Goal: Task Accomplishment & Management: Use online tool/utility

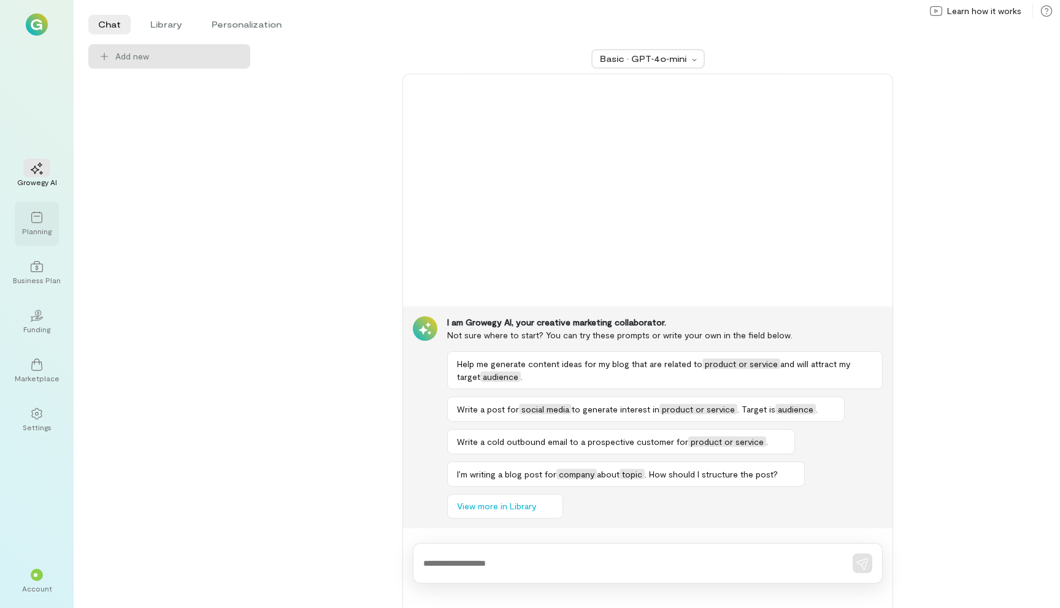
click at [53, 227] on div "Planning" at bounding box center [37, 224] width 44 height 44
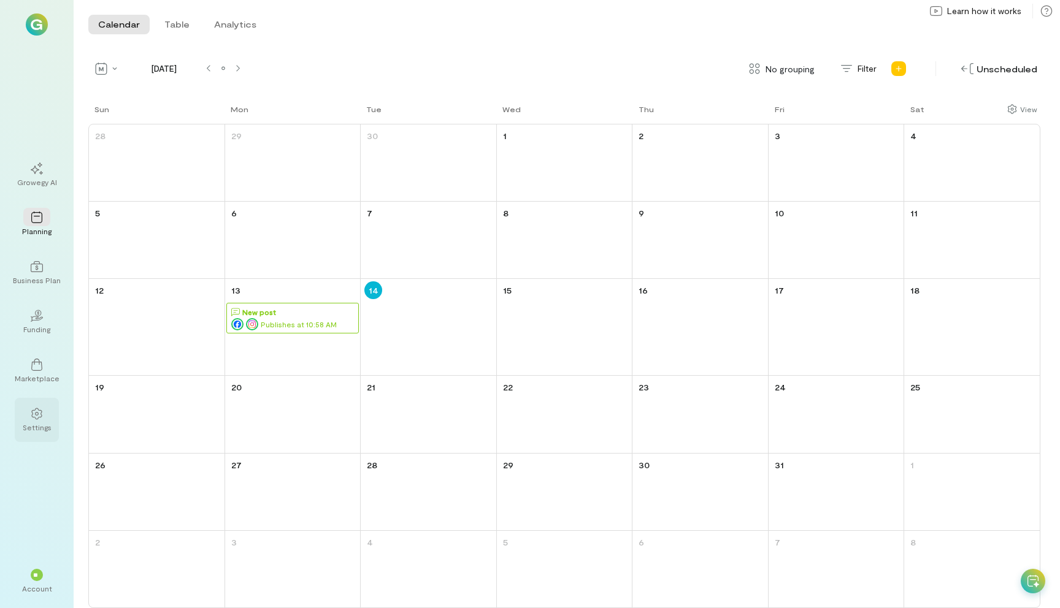
click at [27, 421] on div at bounding box center [36, 413] width 27 height 18
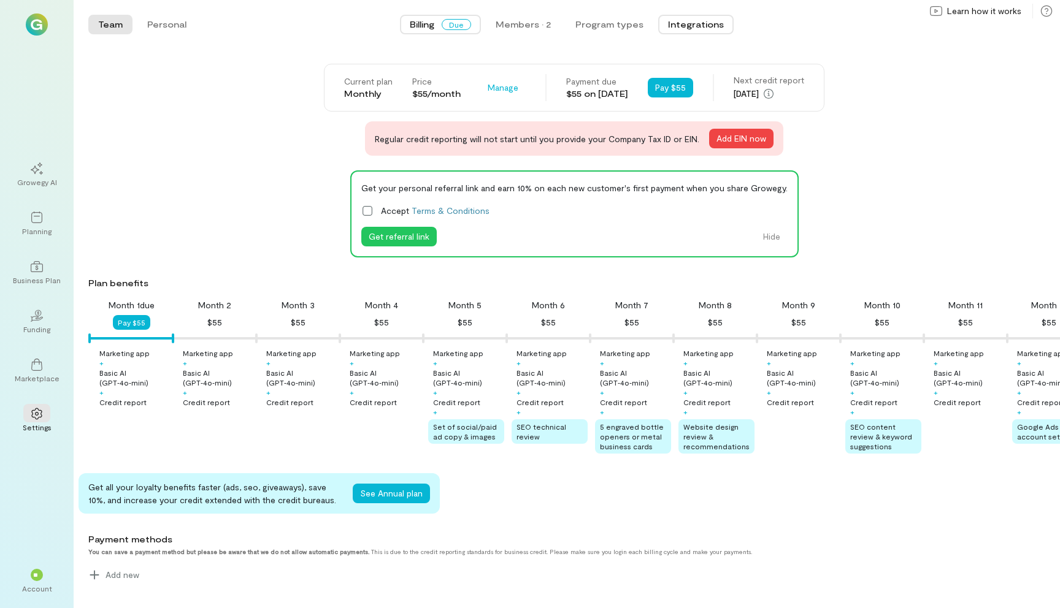
click at [689, 25] on button "Integrations" at bounding box center [695, 25] width 75 height 20
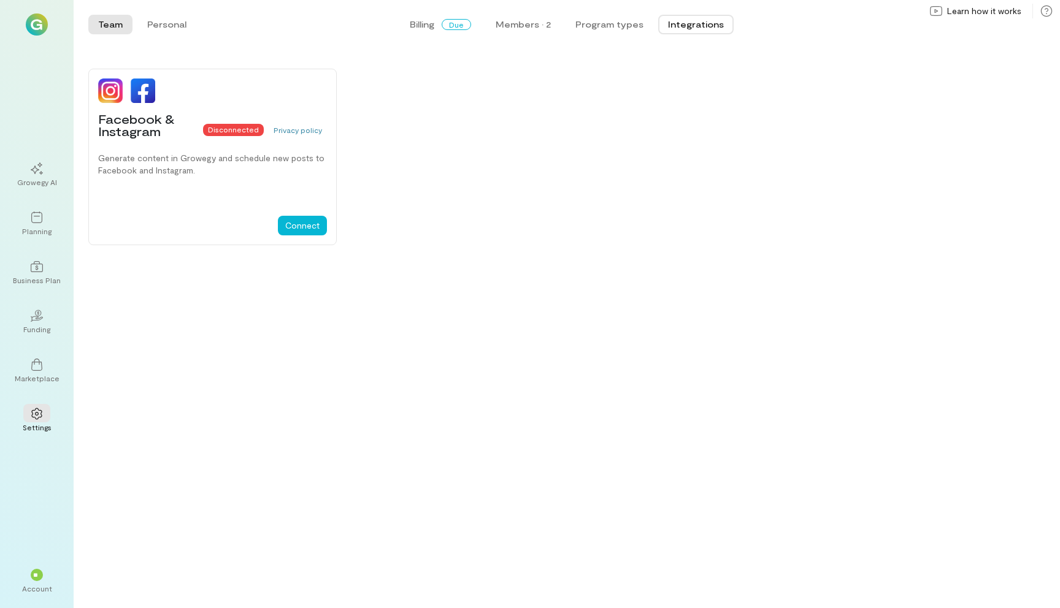
click at [450, 125] on div "Facebook & Instagram Disconnected Privacy policy Generate content in Growegy an…" at bounding box center [567, 157] width 986 height 196
click at [53, 202] on div "Planning" at bounding box center [37, 224] width 44 height 44
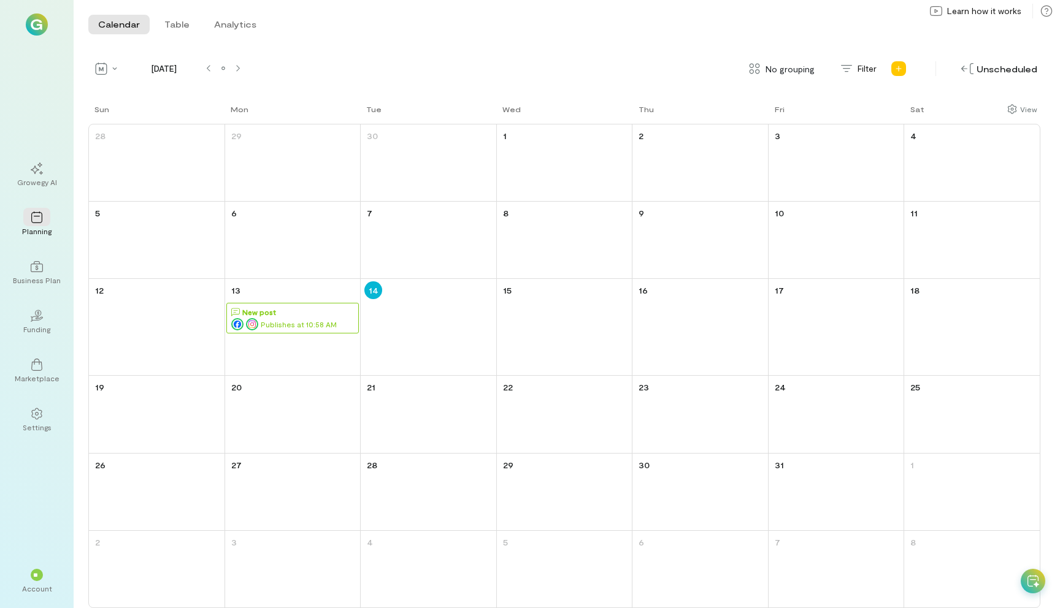
click at [309, 314] on div "New post" at bounding box center [294, 312] width 127 height 12
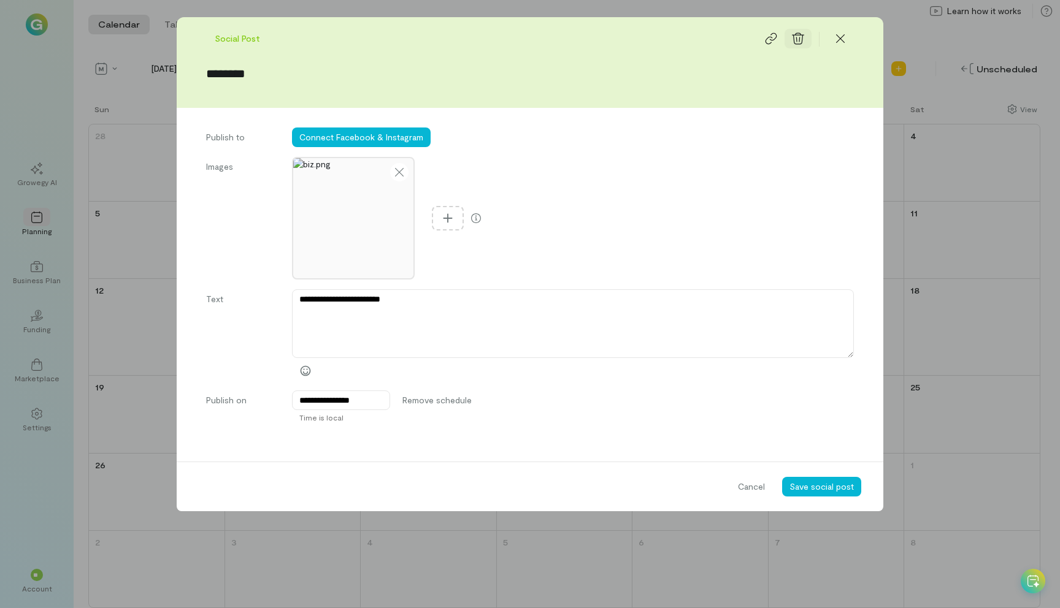
click at [801, 38] on icon at bounding box center [798, 39] width 12 height 12
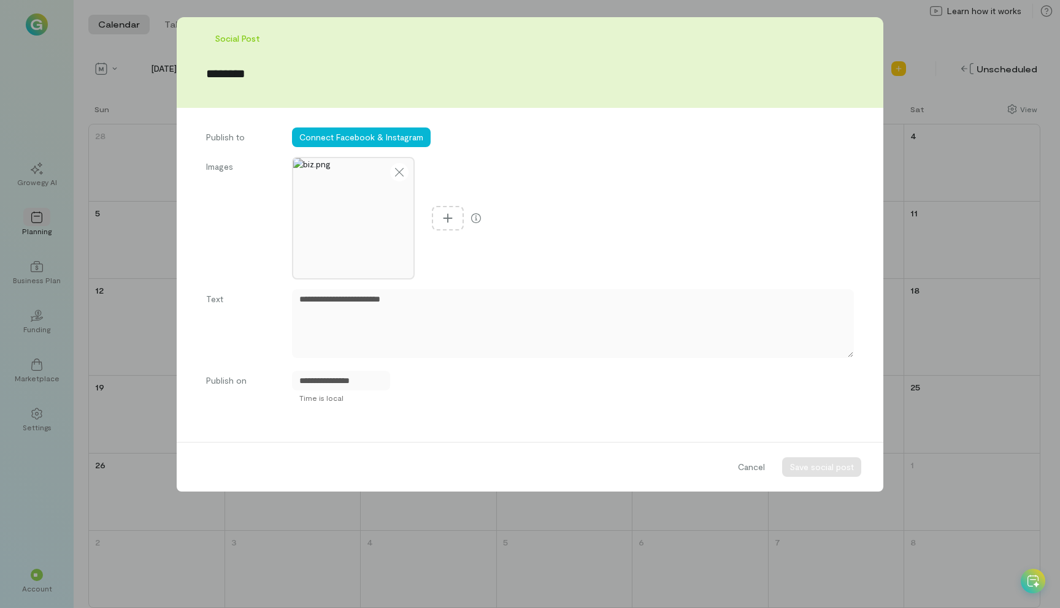
type textarea "*"
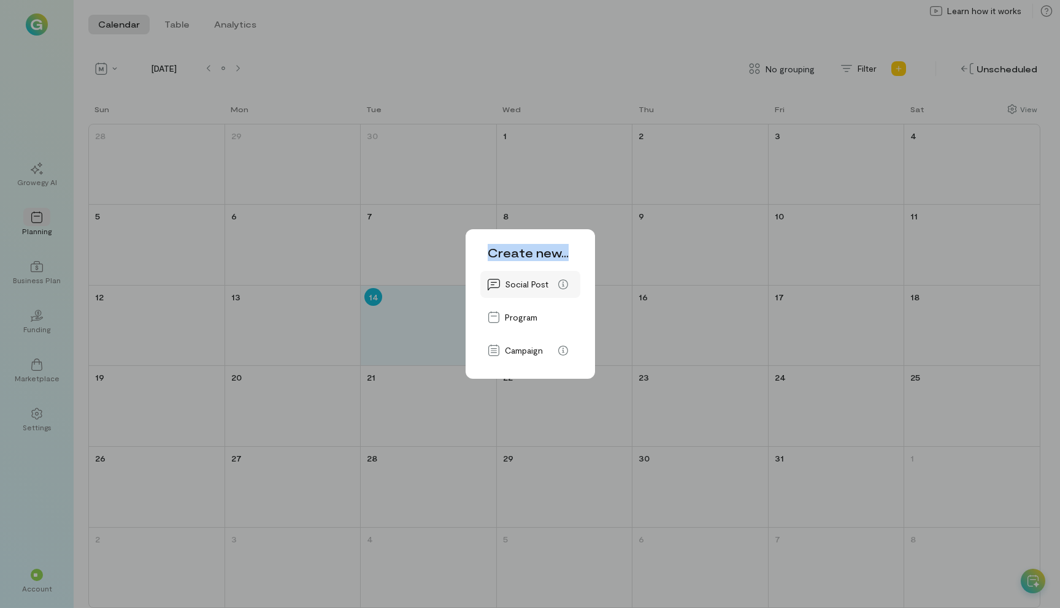
drag, startPoint x: 486, startPoint y: 245, endPoint x: 573, endPoint y: 288, distance: 96.5
click at [573, 288] on div "Create new... Social Post Program Campaign" at bounding box center [529, 304] width 129 height 150
